Goal: Find specific page/section: Find specific page/section

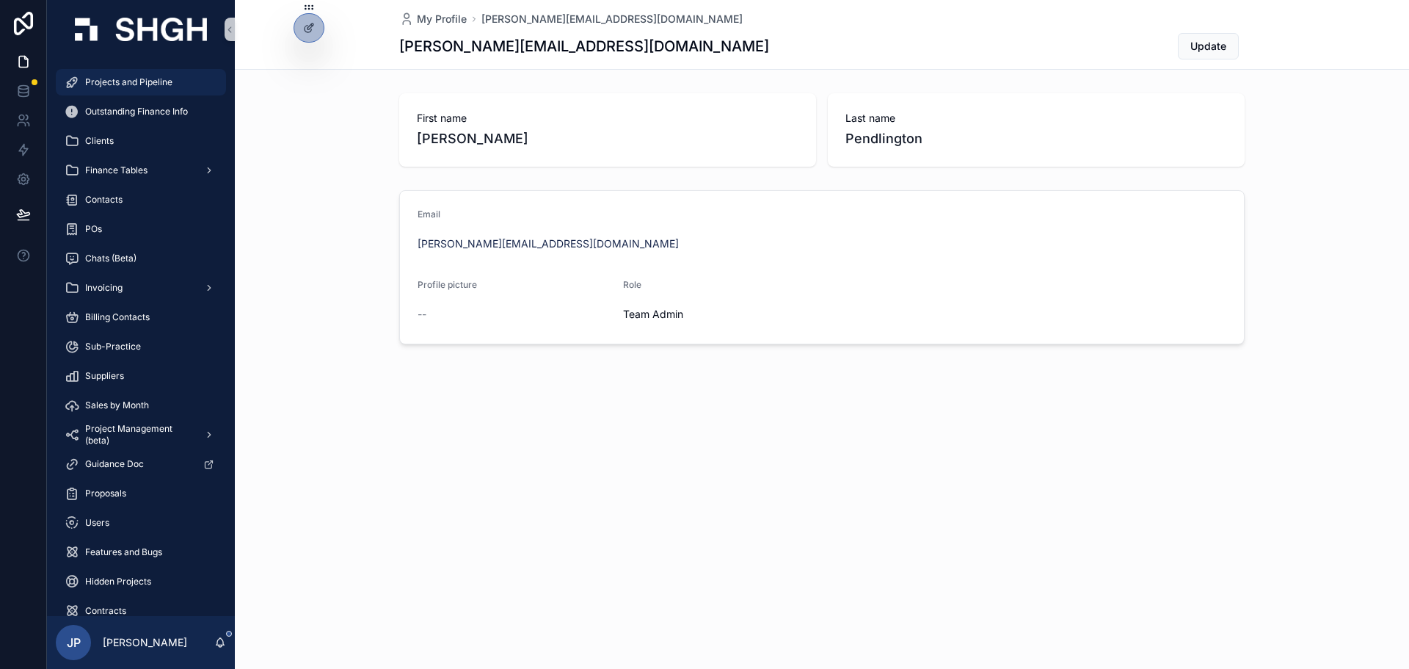
click at [140, 79] on span "Projects and Pipeline" at bounding box center [128, 82] width 87 height 12
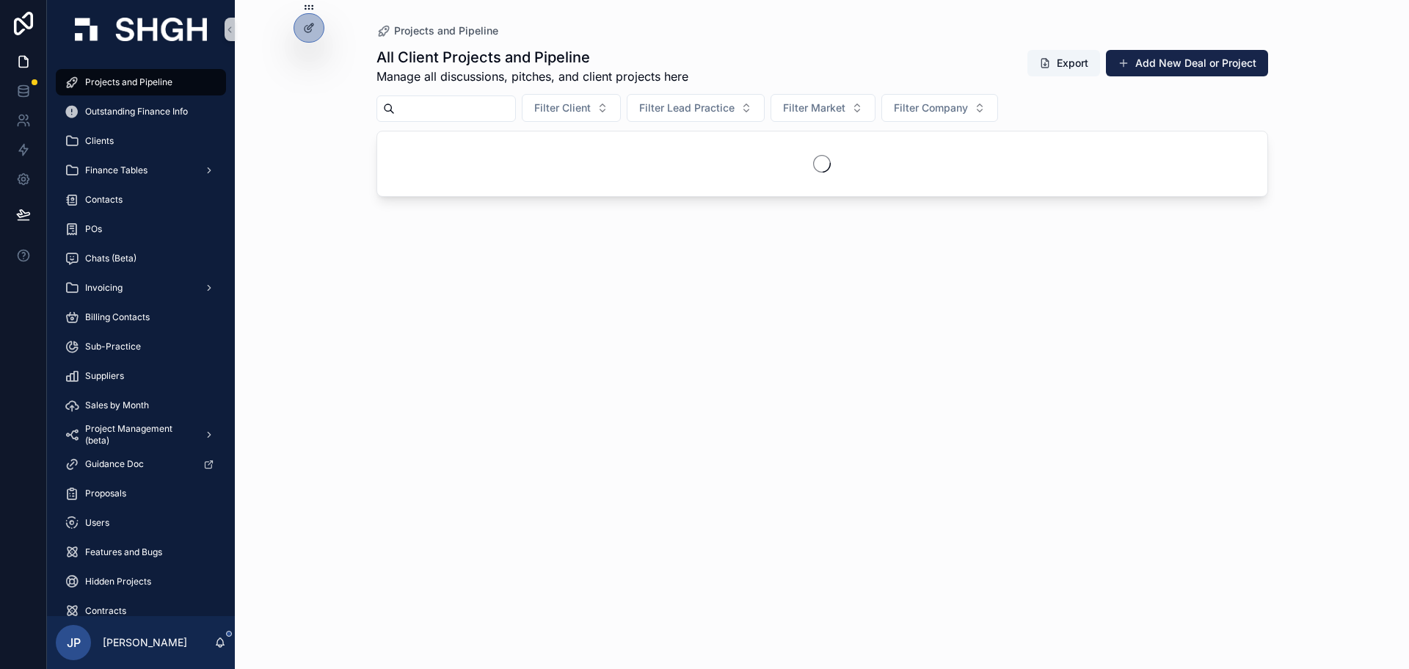
click at [491, 105] on input "scrollable content" at bounding box center [455, 108] width 120 height 21
type input "****"
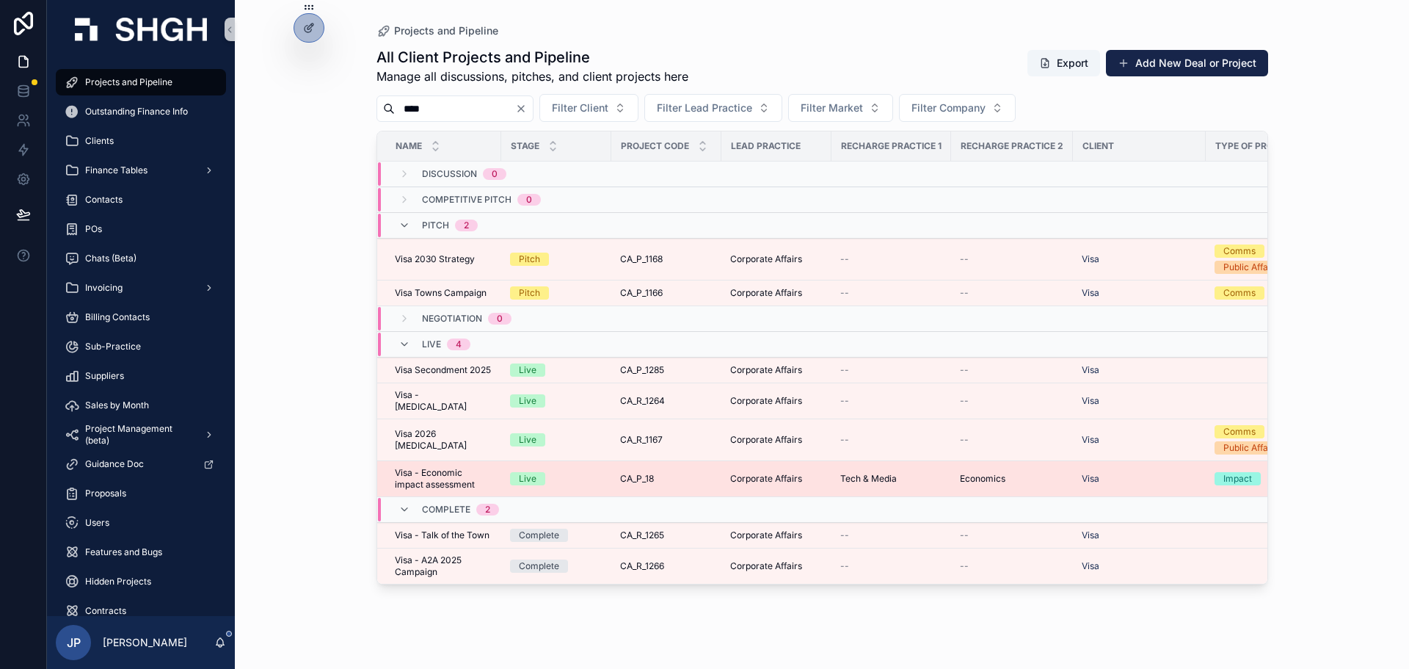
click at [397, 467] on span "Visa - Economic impact assessment" at bounding box center [444, 478] width 98 height 23
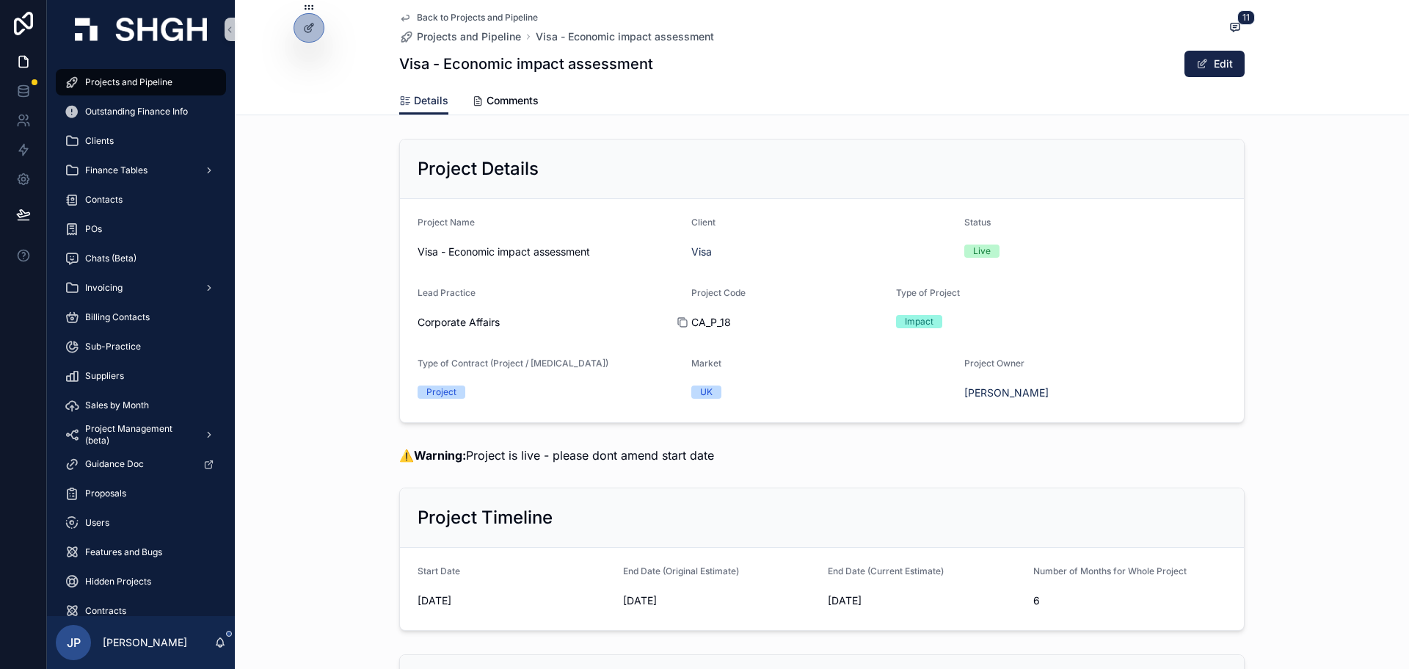
drag, startPoint x: 735, startPoint y: 322, endPoint x: 687, endPoint y: 322, distance: 47.7
click at [692, 322] on div "CA_P_18" at bounding box center [789, 322] width 194 height 15
click at [678, 324] on form "Project Name Visa - Economic impact assessment Client Visa Status Live Lead Pra…" at bounding box center [822, 310] width 844 height 223
click at [678, 322] on icon "scrollable content" at bounding box center [683, 322] width 12 height 12
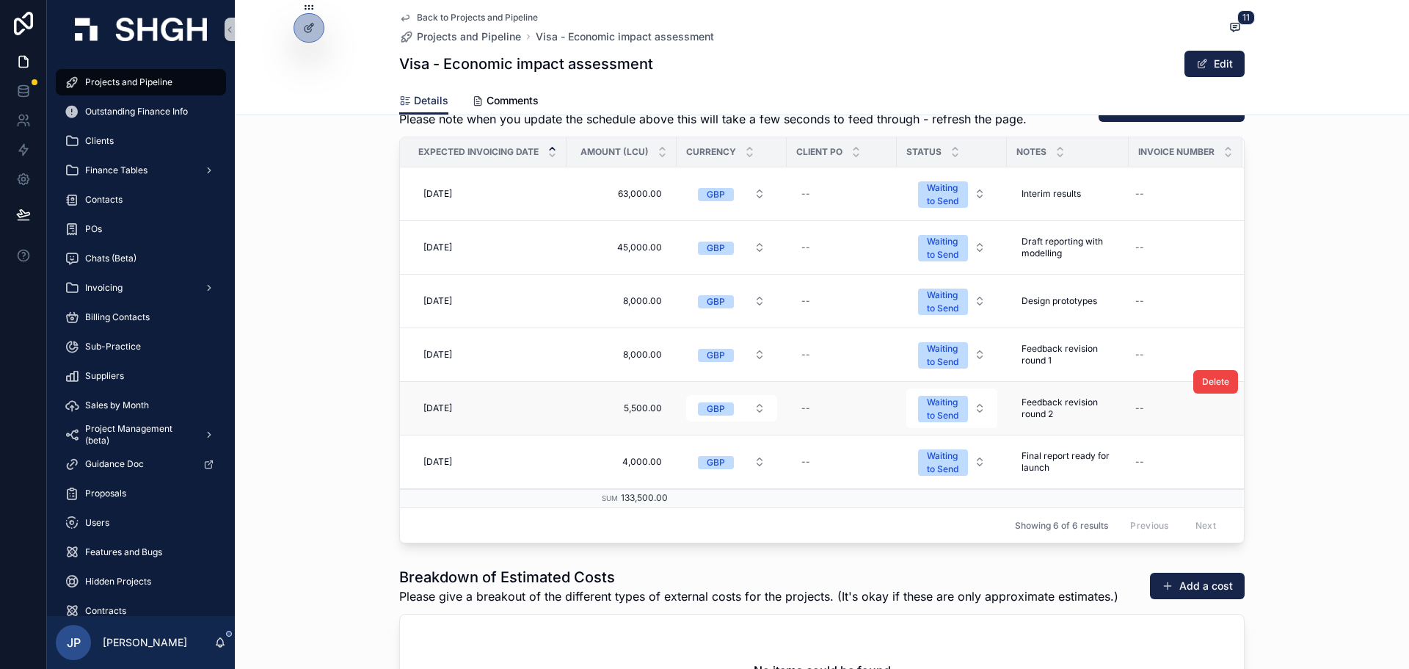
scroll to position [2496, 0]
